Goal: Check status

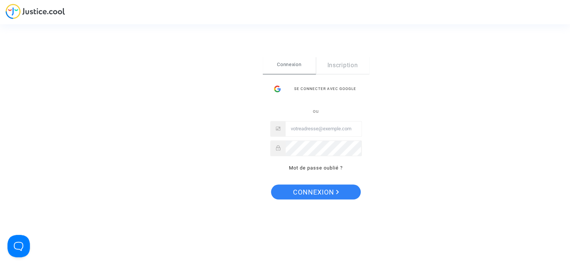
type input "fallet.sebastien@gmail.com"
click at [309, 193] on span "Connexion" at bounding box center [316, 193] width 46 height 16
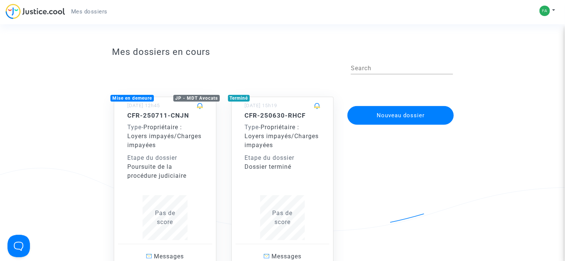
click at [167, 133] on span "Propriétaire : Loyers impayés/Charges impayées" at bounding box center [164, 136] width 74 height 25
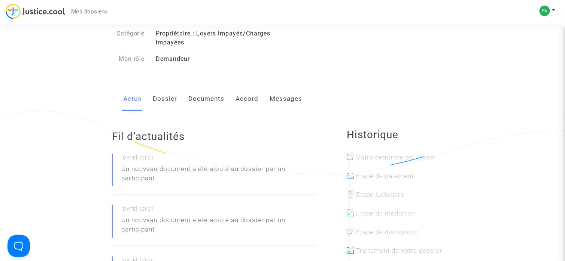
scroll to position [112, 0]
